Goal: Information Seeking & Learning: Learn about a topic

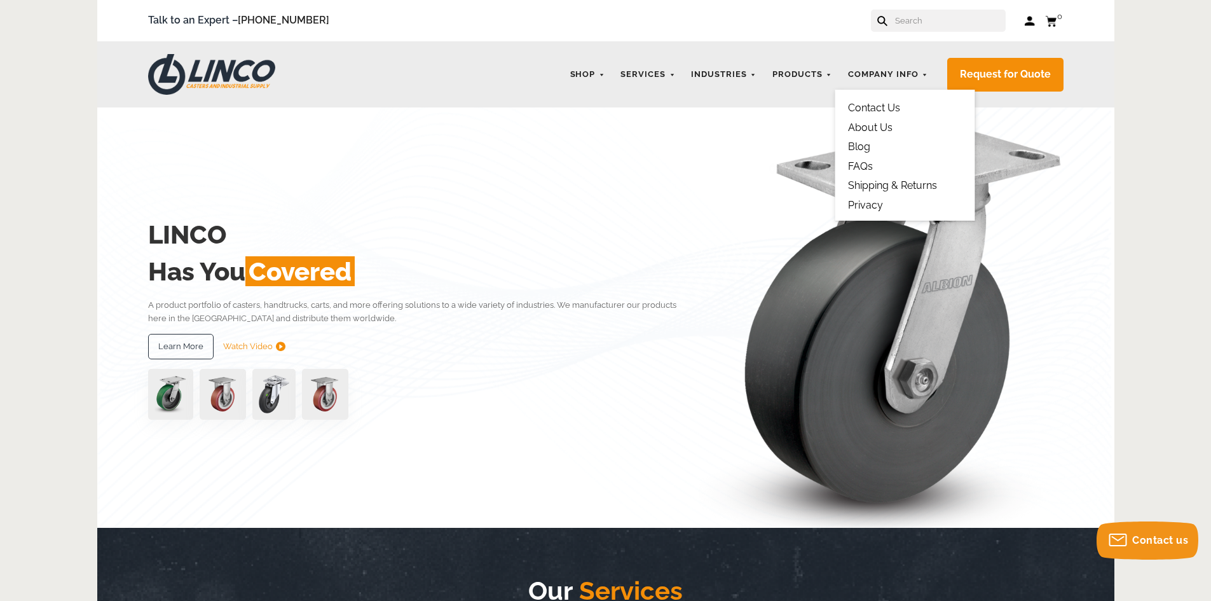
click at [880, 147] on li "Blog" at bounding box center [905, 146] width 114 height 11
click at [867, 146] on link "Blog" at bounding box center [859, 146] width 22 height 12
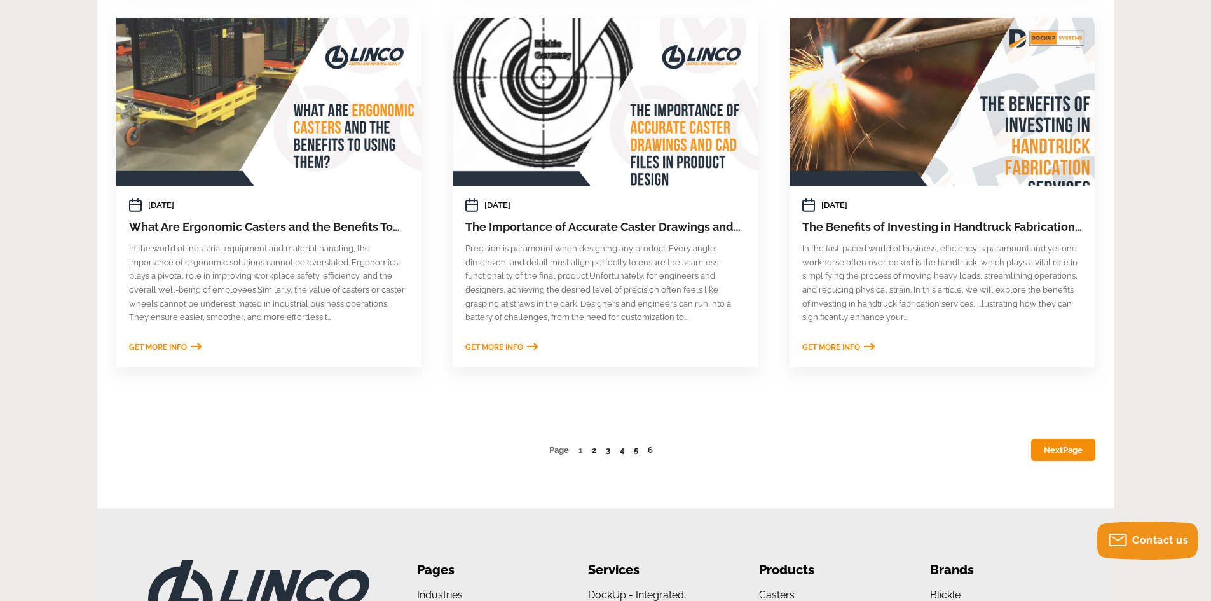
scroll to position [730, 0]
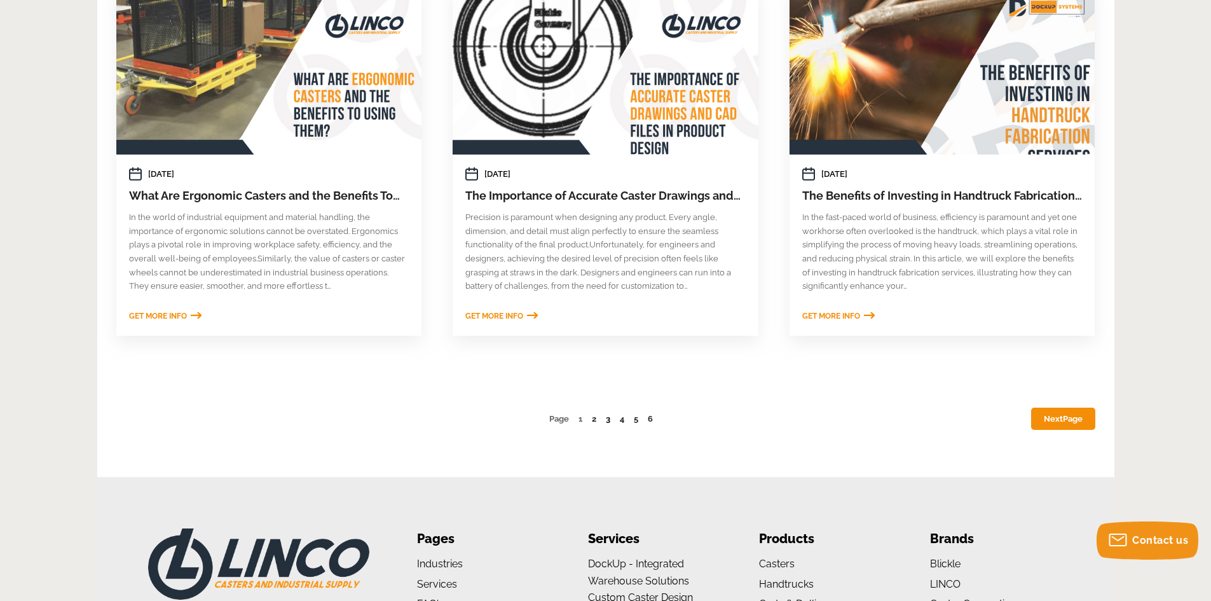
click at [608, 420] on link "3" at bounding box center [608, 419] width 4 height 10
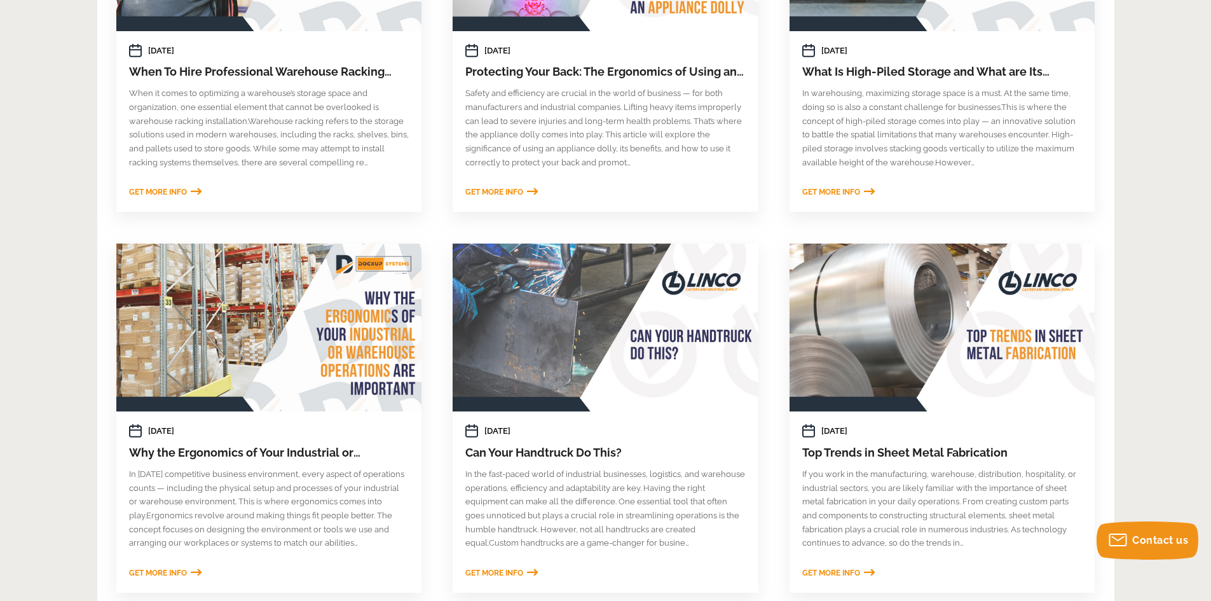
scroll to position [826, 0]
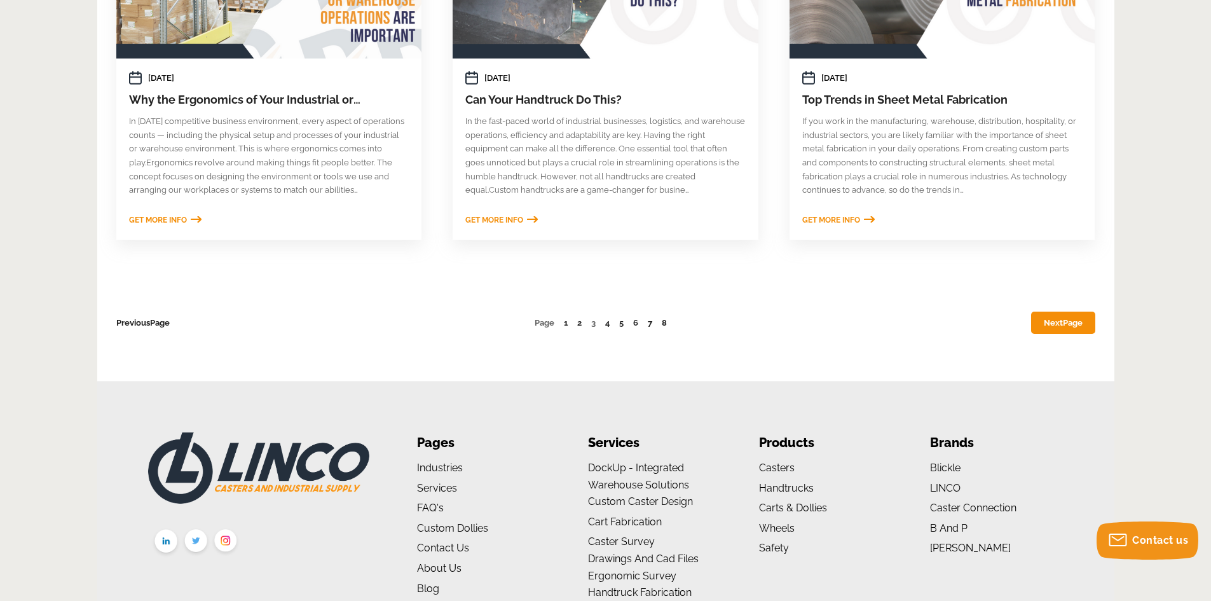
click at [1046, 320] on link "Next Page" at bounding box center [1063, 323] width 64 height 22
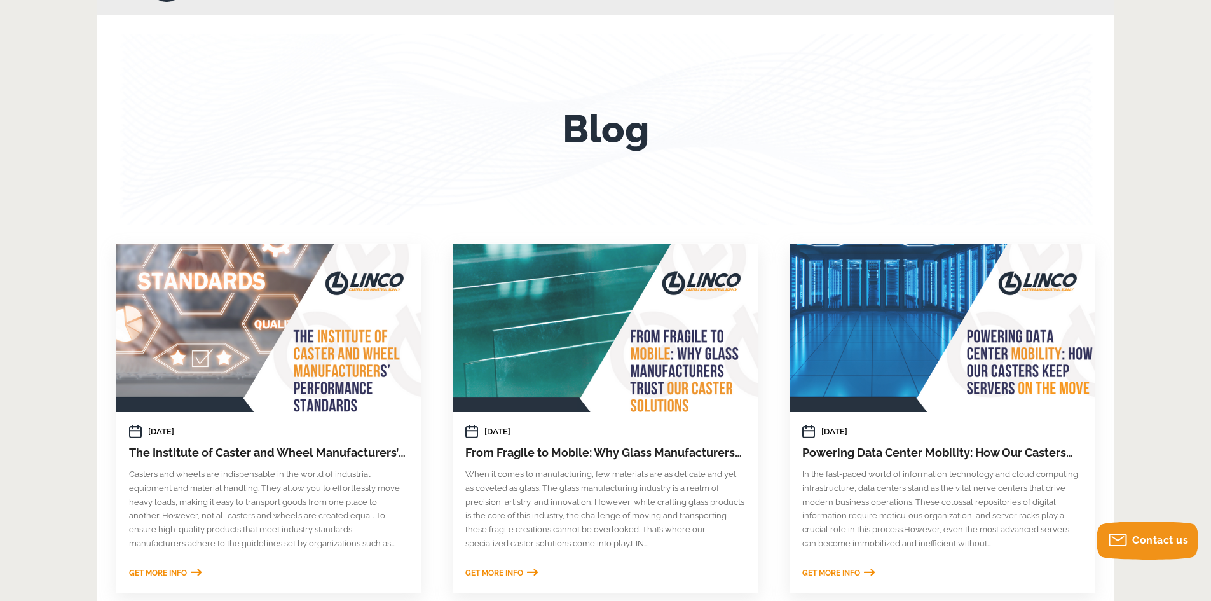
scroll to position [191, 0]
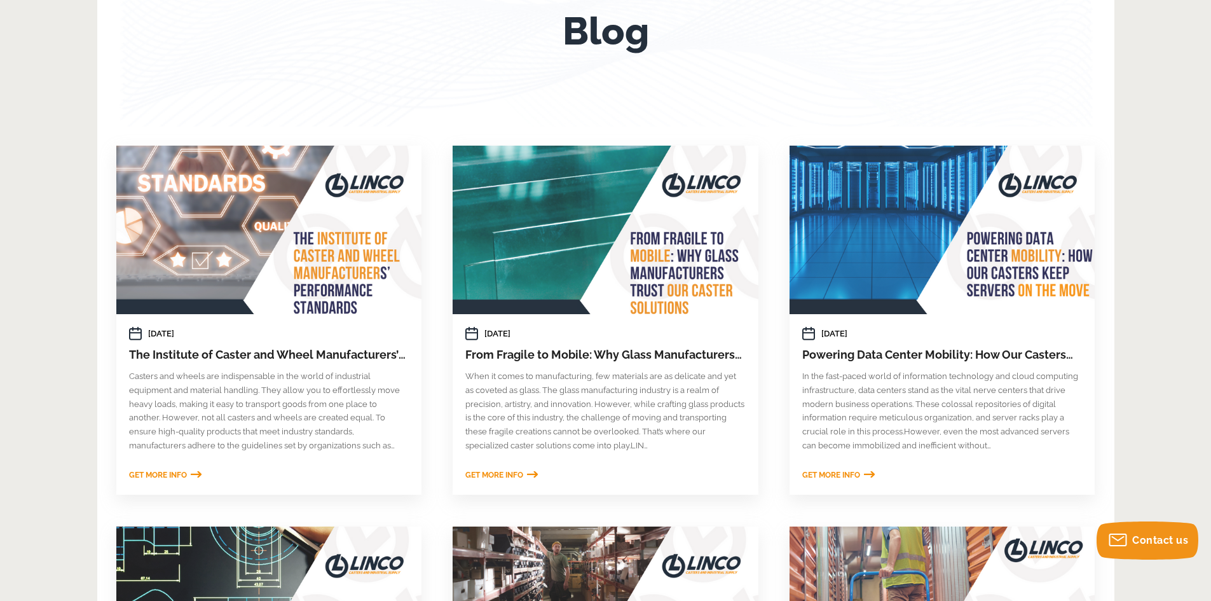
click at [615, 265] on div at bounding box center [605, 230] width 305 height 168
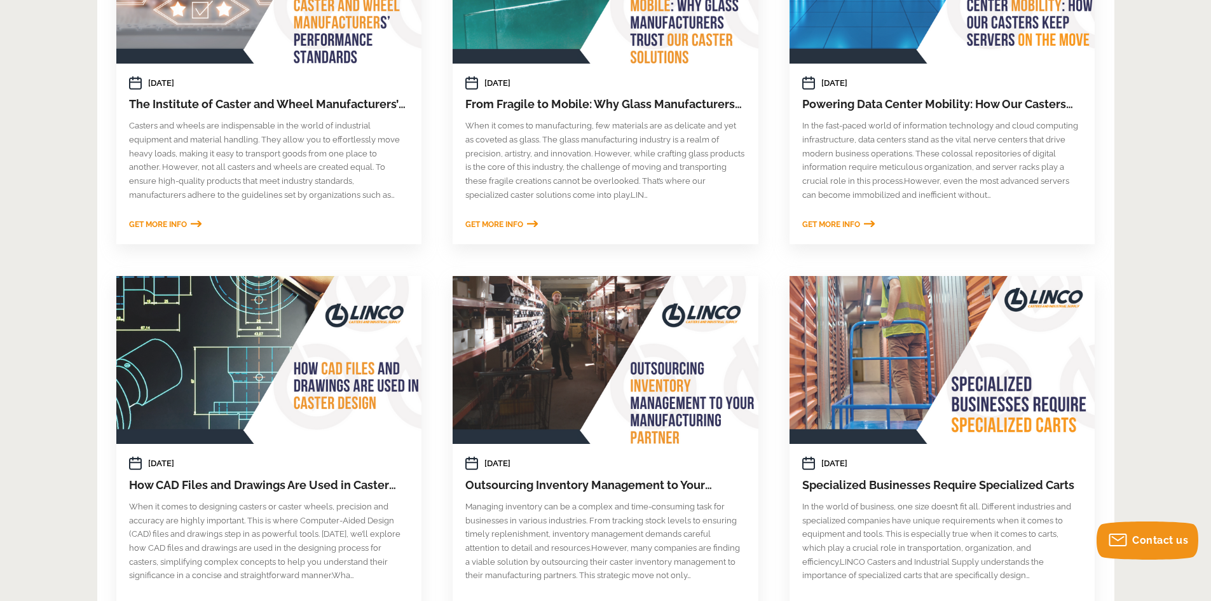
scroll to position [699, 0]
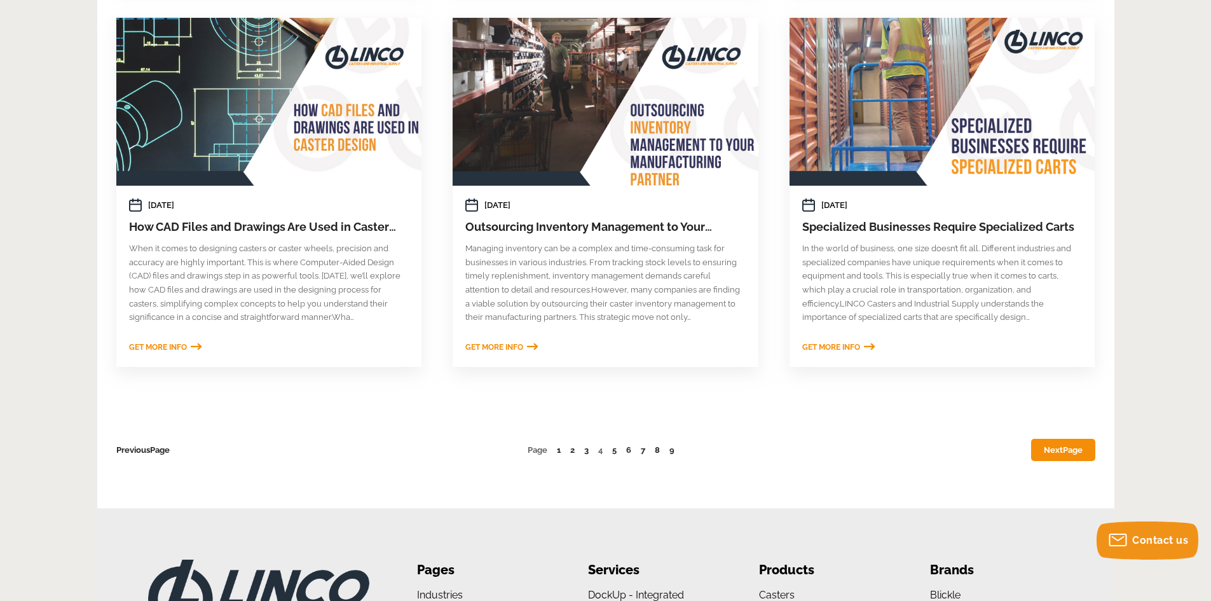
click at [624, 115] on div at bounding box center [605, 102] width 305 height 168
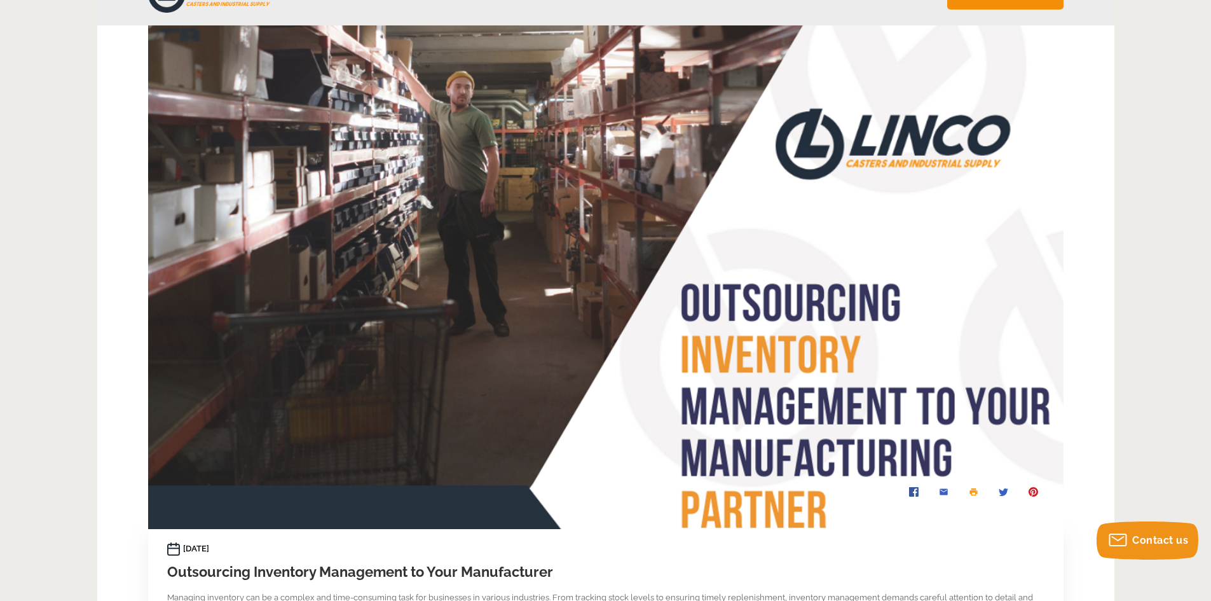
scroll to position [64, 0]
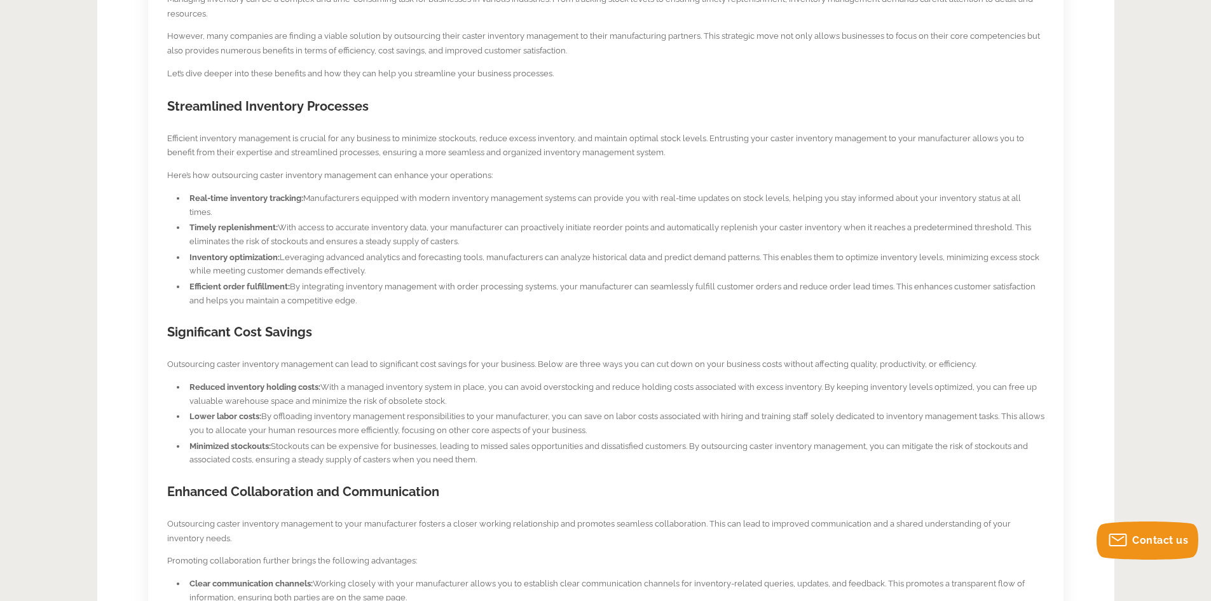
scroll to position [430, 0]
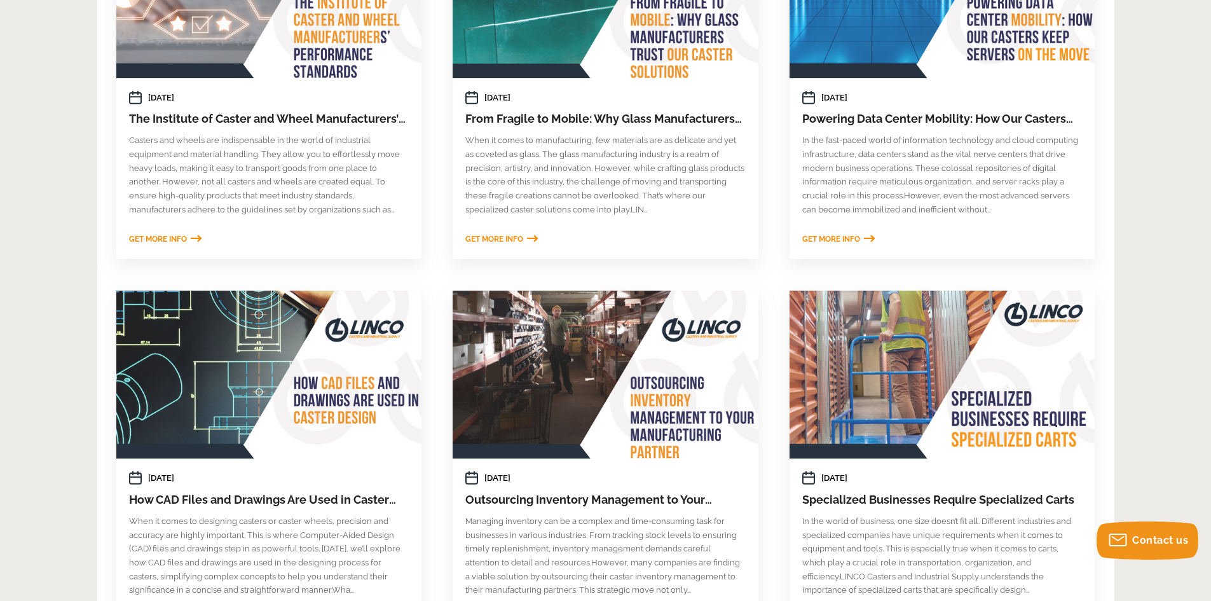
scroll to position [540, 0]
